Goal: Task Accomplishment & Management: Manage account settings

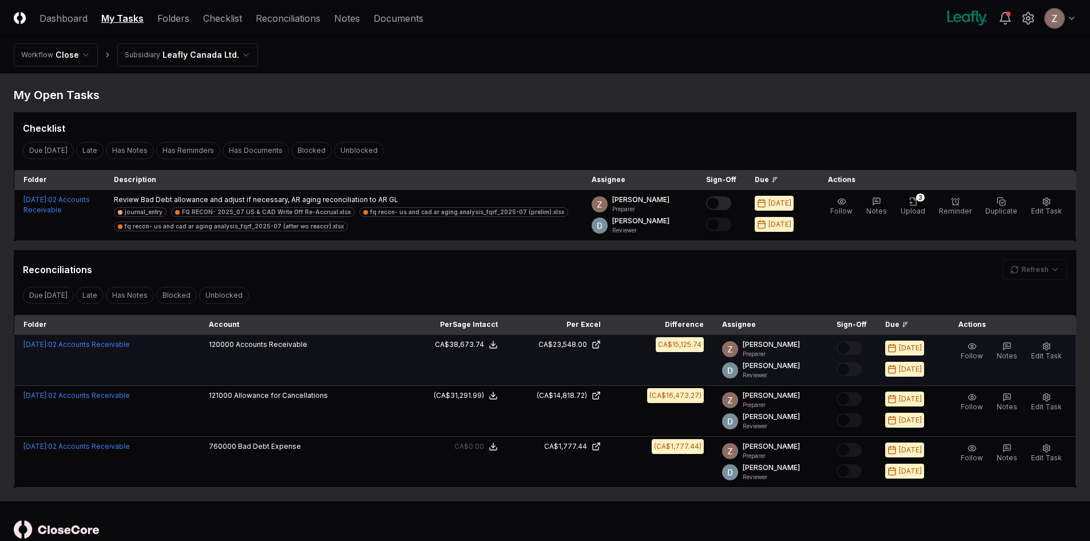
scroll to position [29, 0]
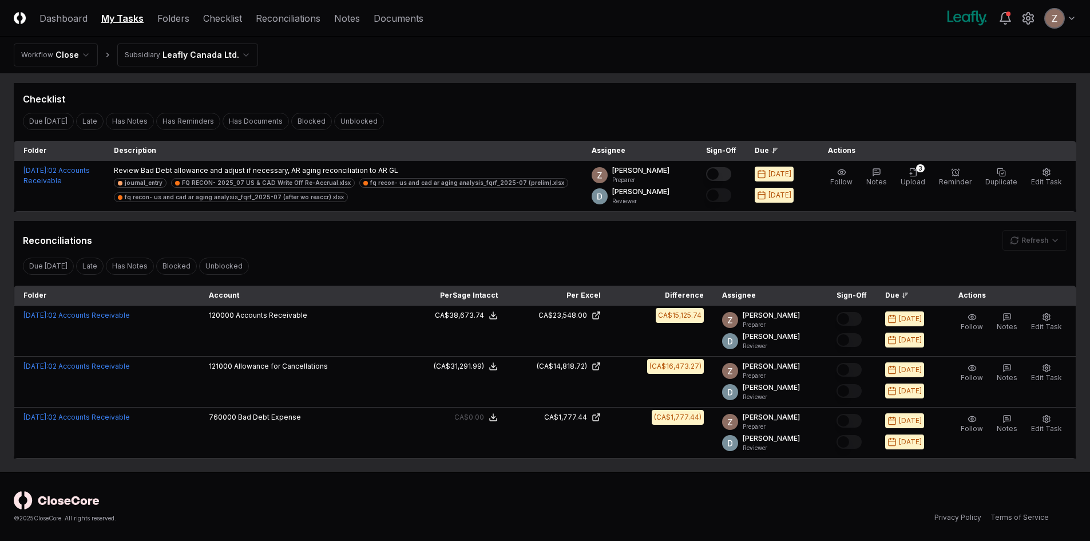
click at [208, 57] on html "CloseCore Dashboard My Tasks Folders Checklist Reconciliations Notes Documents …" at bounding box center [545, 256] width 1090 height 570
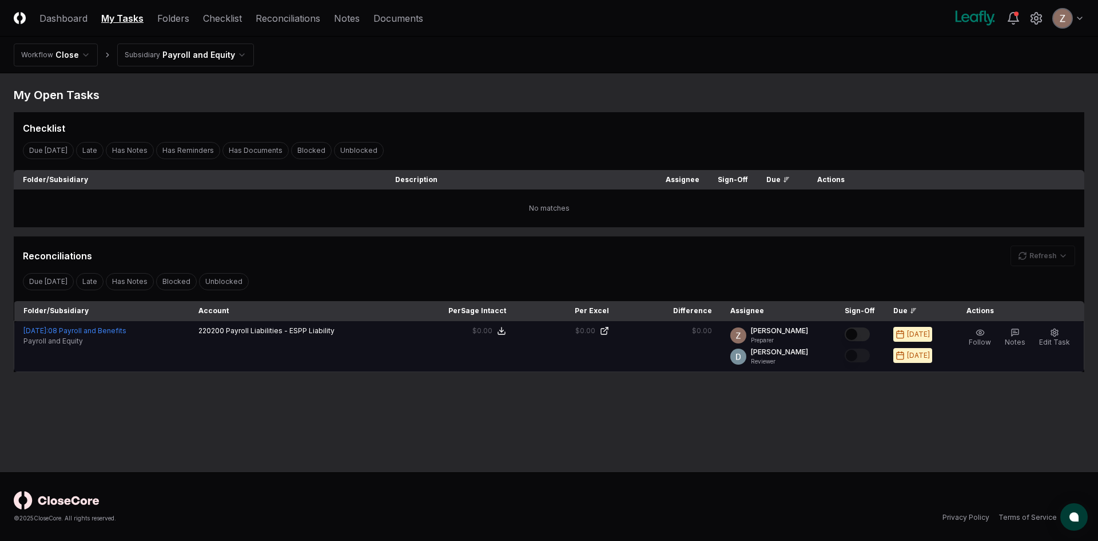
click at [870, 335] on button "Mark complete" at bounding box center [857, 334] width 25 height 14
click at [1050, 340] on span "Edit Task" at bounding box center [1055, 342] width 31 height 9
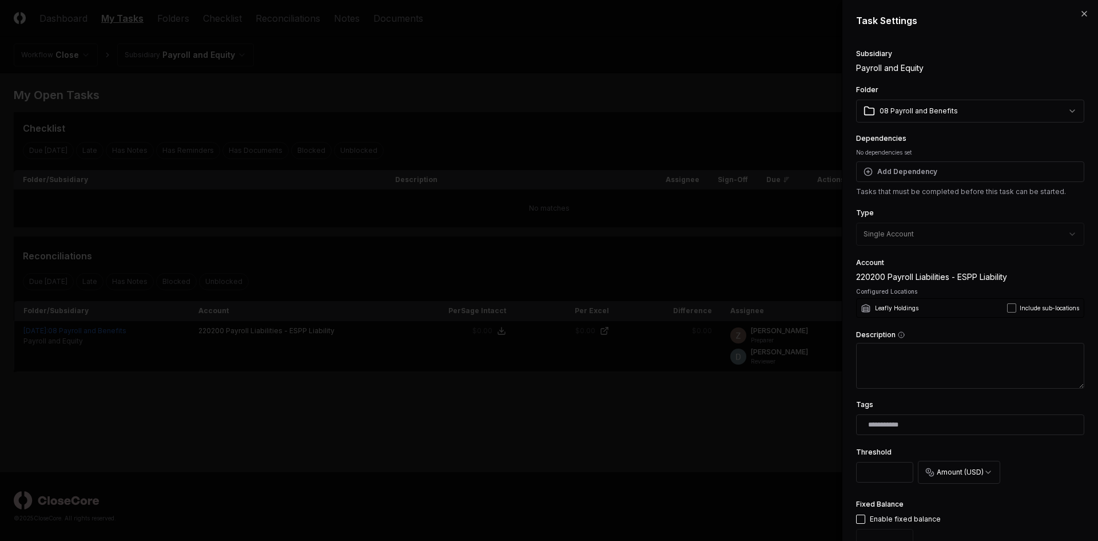
click at [757, 398] on div at bounding box center [549, 270] width 1098 height 541
